Goal: Information Seeking & Learning: Learn about a topic

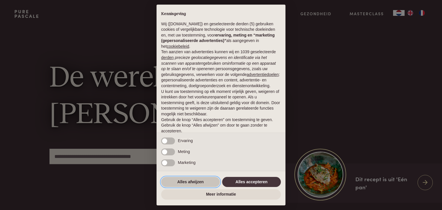
click at [201, 182] on button "Alles afwijzen" at bounding box center [190, 182] width 59 height 10
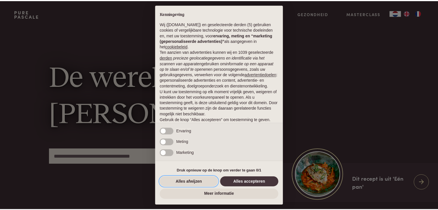
scroll to position [21, 0]
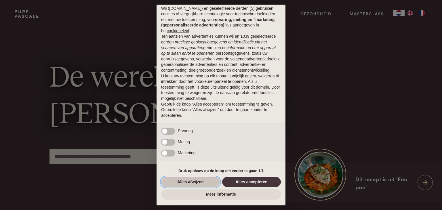
click at [205, 179] on button "Alles afwijzen" at bounding box center [190, 182] width 59 height 10
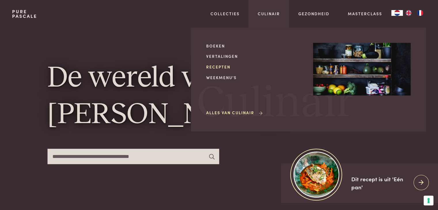
click at [226, 65] on link "Recepten" at bounding box center [255, 67] width 98 height 6
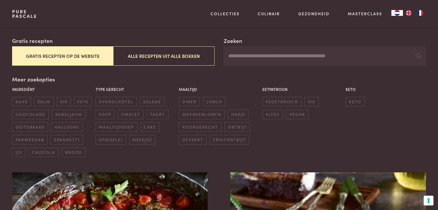
scroll to position [98, 0]
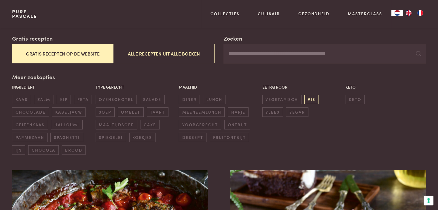
click at [310, 98] on span "vis" at bounding box center [311, 99] width 14 height 9
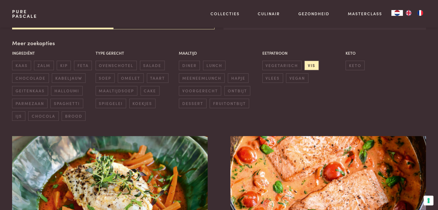
scroll to position [132, 0]
click at [283, 73] on span "vlees" at bounding box center [272, 77] width 21 height 9
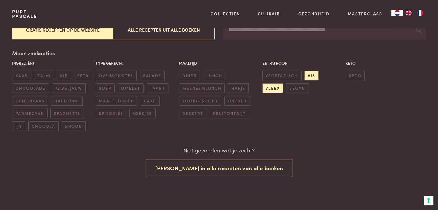
scroll to position [121, 0]
click at [310, 75] on span "vis" at bounding box center [311, 75] width 14 height 9
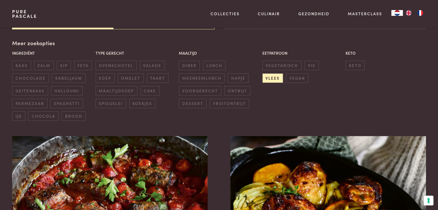
click at [324, 75] on div "Eetpatroon vegetarisch vis vlees vegan" at bounding box center [301, 67] width 83 height 36
click at [283, 73] on span "vlees" at bounding box center [272, 77] width 21 height 9
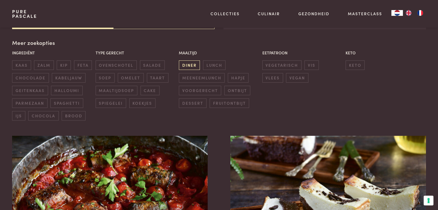
click at [193, 66] on span "diner" at bounding box center [189, 64] width 21 height 9
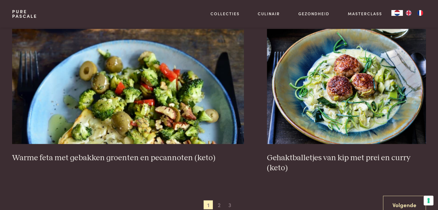
scroll to position [1045, 0]
click at [220, 204] on span "2" at bounding box center [218, 204] width 9 height 9
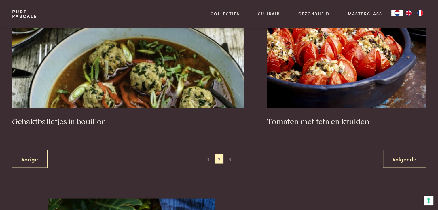
scroll to position [1081, 0]
click at [395, 150] on link "Volgende" at bounding box center [404, 159] width 43 height 18
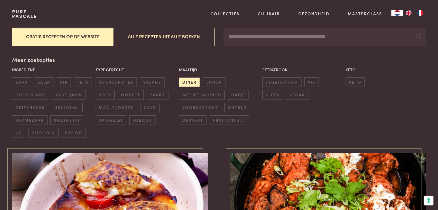
scroll to position [113, 0]
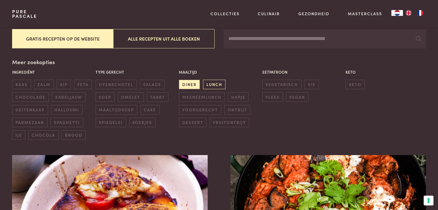
click at [210, 81] on span "lunch" at bounding box center [214, 84] width 22 height 9
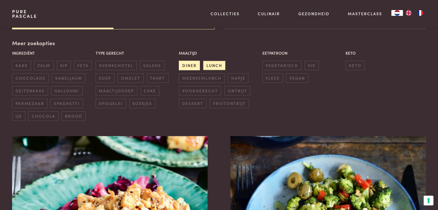
scroll to position [132, 0]
click at [193, 62] on span "diner" at bounding box center [189, 64] width 21 height 9
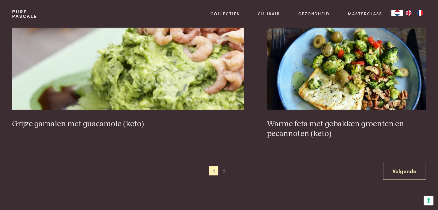
scroll to position [1069, 0]
click at [226, 167] on span "2" at bounding box center [223, 170] width 9 height 9
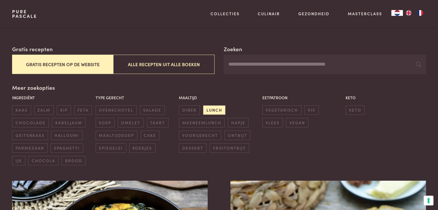
scroll to position [87, 0]
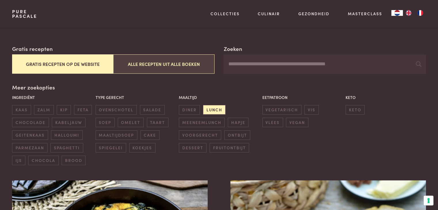
click at [179, 60] on button "Alle recepten uit alle boeken" at bounding box center [163, 63] width 101 height 19
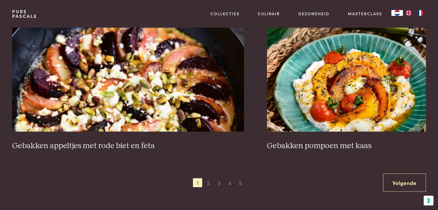
scroll to position [1067, 0]
click at [211, 185] on span "2" at bounding box center [207, 182] width 9 height 9
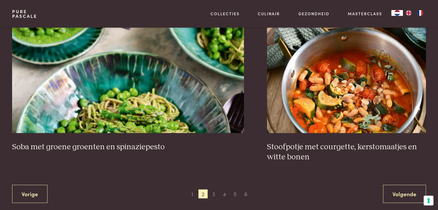
scroll to position [1037, 0]
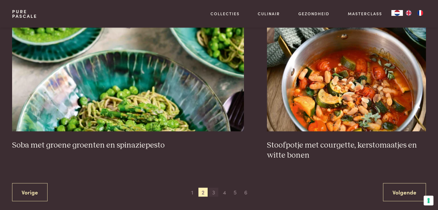
click at [212, 190] on span "3" at bounding box center [213, 192] width 9 height 9
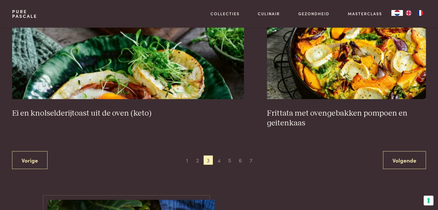
scroll to position [1080, 0]
click at [218, 162] on span "4" at bounding box center [218, 159] width 9 height 9
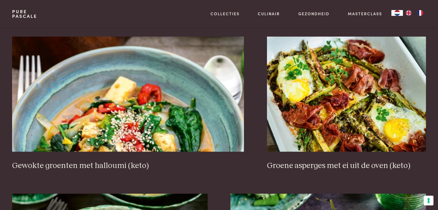
scroll to position [571, 0]
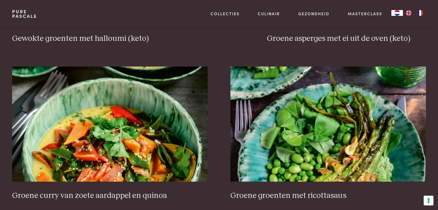
click at [219, 155] on div "Garnalen met prei en shiitake (keto) Gegrilde groenten met een romige fetasaus …" at bounding box center [218, 65] width 413 height 980
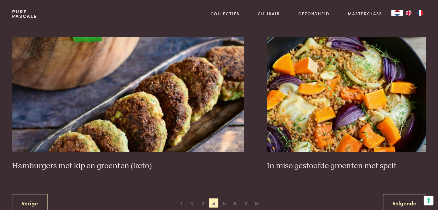
scroll to position [1037, 0]
click at [224, 198] on span "5" at bounding box center [223, 202] width 9 height 9
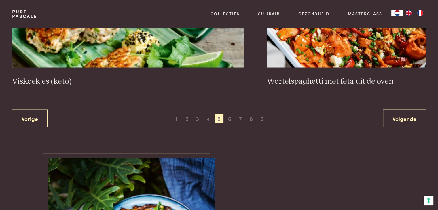
scroll to position [1103, 0]
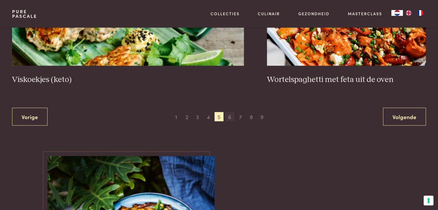
click at [229, 118] on span "6" at bounding box center [229, 116] width 9 height 9
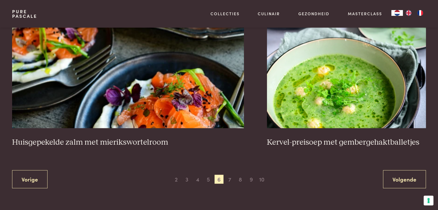
scroll to position [1071, 0]
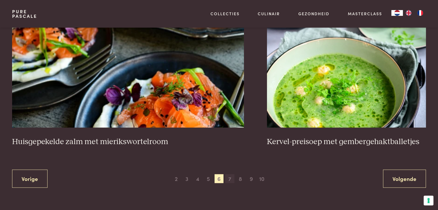
click at [228, 177] on span "7" at bounding box center [229, 178] width 9 height 9
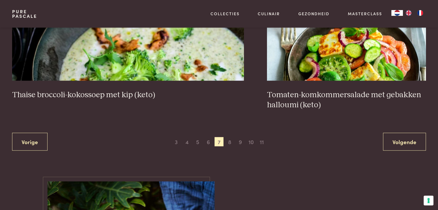
scroll to position [1118, 0]
click at [226, 142] on span "8" at bounding box center [229, 141] width 9 height 9
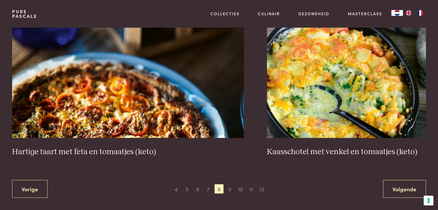
scroll to position [1052, 0]
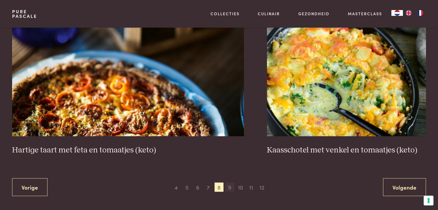
click at [228, 183] on span "9" at bounding box center [229, 186] width 9 height 9
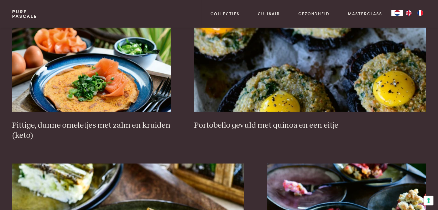
scroll to position [1063, 0]
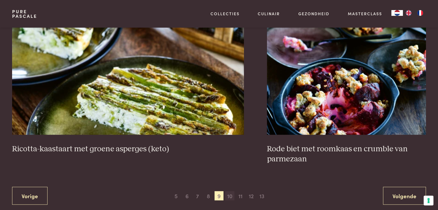
click at [230, 191] on span "10" at bounding box center [229, 195] width 9 height 9
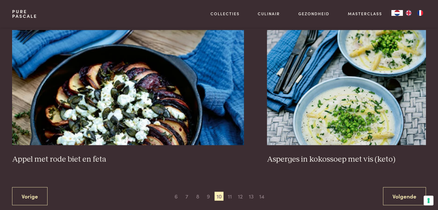
scroll to position [1034, 0]
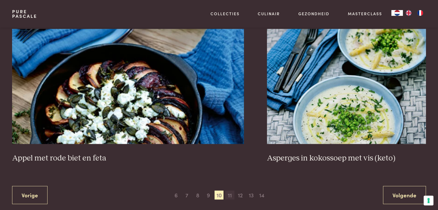
click at [229, 194] on span "11" at bounding box center [229, 194] width 9 height 9
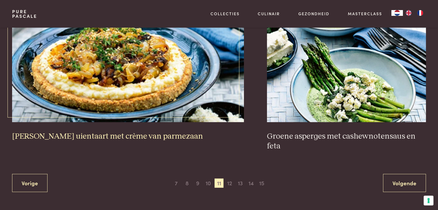
scroll to position [1096, 0]
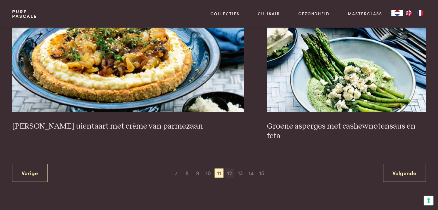
click at [232, 169] on span "12" at bounding box center [229, 173] width 9 height 9
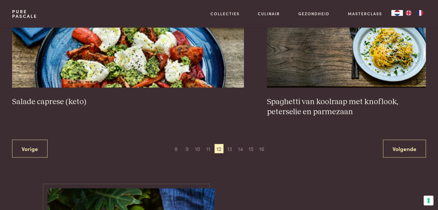
scroll to position [1111, 0]
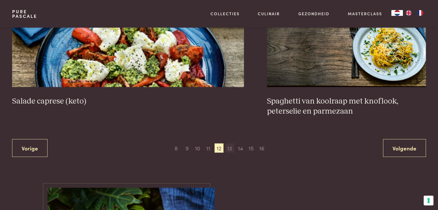
click at [232, 150] on span "13" at bounding box center [229, 148] width 9 height 9
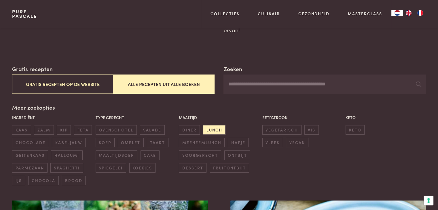
scroll to position [68, 0]
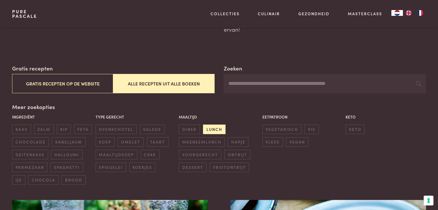
click at [217, 126] on span "lunch" at bounding box center [214, 129] width 22 height 9
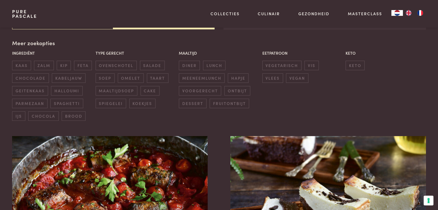
scroll to position [132, 0]
click at [190, 66] on span "diner" at bounding box center [189, 64] width 21 height 9
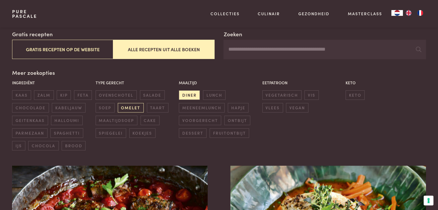
scroll to position [102, 0]
click at [311, 95] on span "vis" at bounding box center [311, 95] width 14 height 9
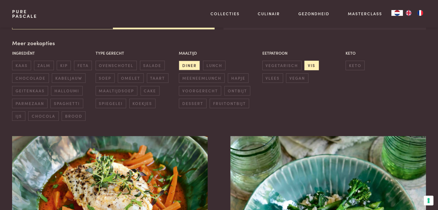
scroll to position [132, 0]
click at [283, 73] on span "vlees" at bounding box center [272, 77] width 21 height 9
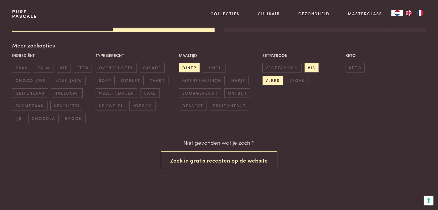
scroll to position [130, 0]
click at [308, 62] on div "Eetpatroon vegetarisch vis vlees vegan" at bounding box center [301, 69] width 83 height 36
click at [308, 64] on span "vis" at bounding box center [311, 67] width 14 height 9
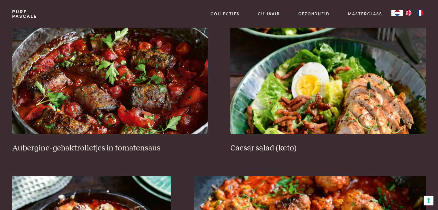
scroll to position [251, 0]
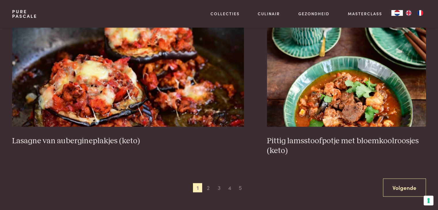
scroll to position [1082, 0]
click at [208, 184] on span "2" at bounding box center [207, 187] width 9 height 9
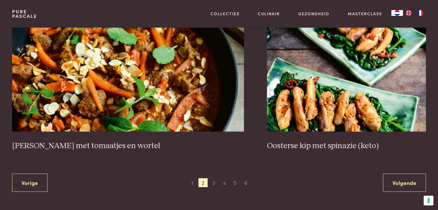
scroll to position [1067, 0]
click at [216, 183] on span "3" at bounding box center [213, 182] width 9 height 9
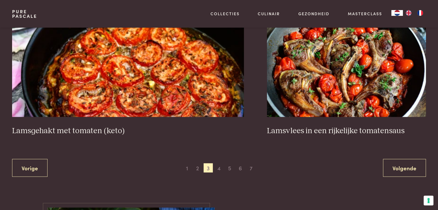
scroll to position [1072, 0]
click at [219, 168] on span "4" at bounding box center [218, 167] width 9 height 9
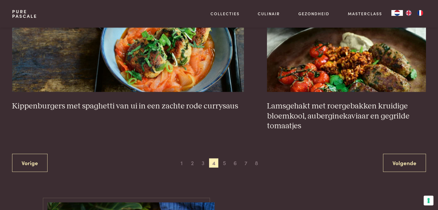
scroll to position [1125, 0]
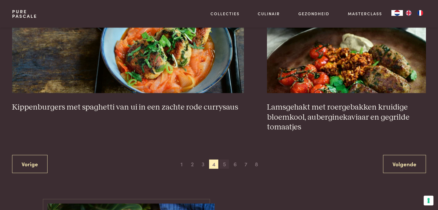
click at [223, 163] on span "5" at bounding box center [223, 164] width 9 height 9
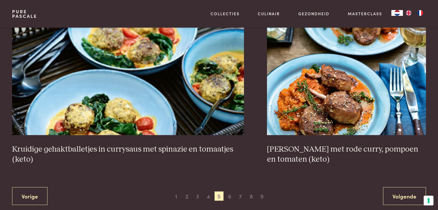
scroll to position [1065, 0]
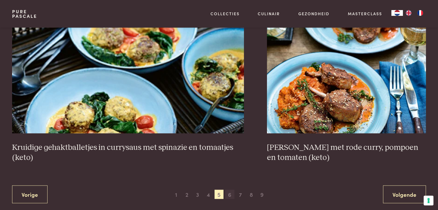
click at [228, 192] on span "6" at bounding box center [229, 194] width 9 height 9
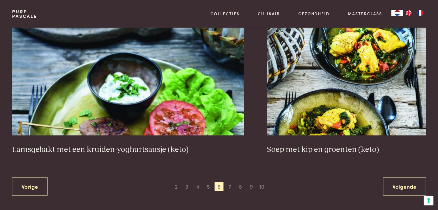
scroll to position [1085, 0]
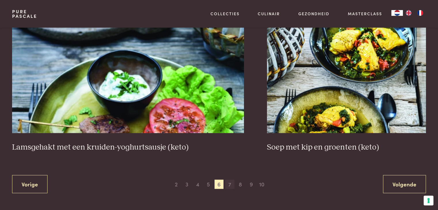
click at [225, 179] on span "7" at bounding box center [229, 183] width 9 height 9
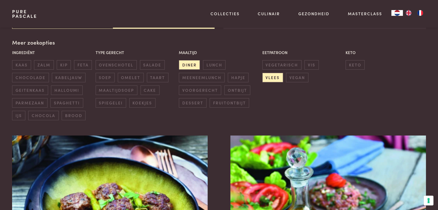
scroll to position [132, 0]
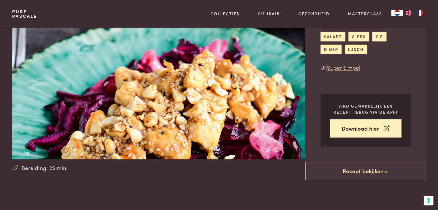
scroll to position [53, 0]
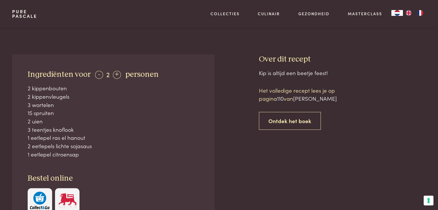
scroll to position [232, 0]
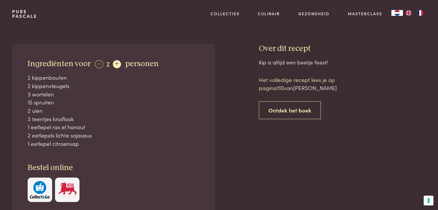
click at [117, 60] on div "+" at bounding box center [117, 64] width 8 height 8
click at [100, 60] on div "-" at bounding box center [99, 64] width 8 height 8
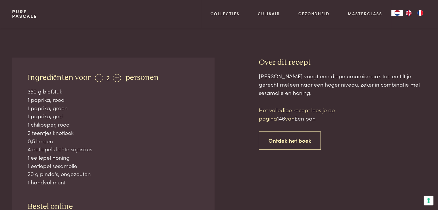
scroll to position [204, 0]
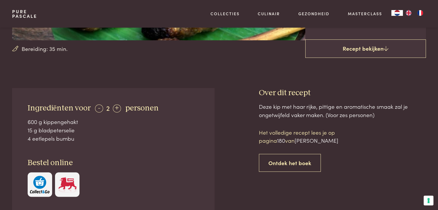
scroll to position [224, 0]
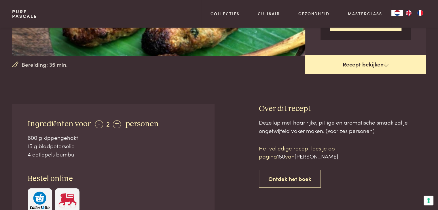
click at [331, 64] on link "Recept bekijken" at bounding box center [365, 64] width 121 height 18
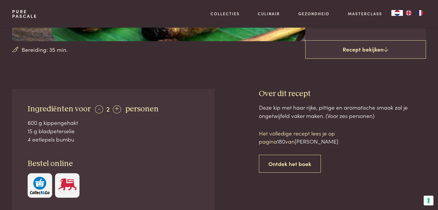
scroll to position [171, 0]
